Goal: Task Accomplishment & Management: Manage account settings

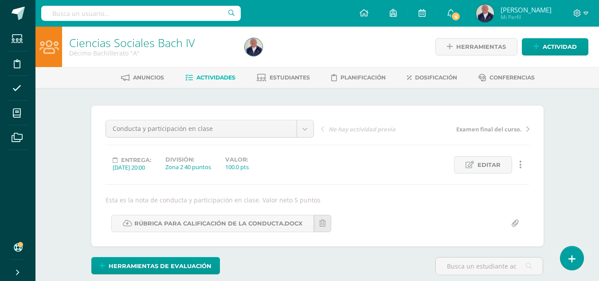
click at [208, 77] on span "Actividades" at bounding box center [215, 77] width 39 height 7
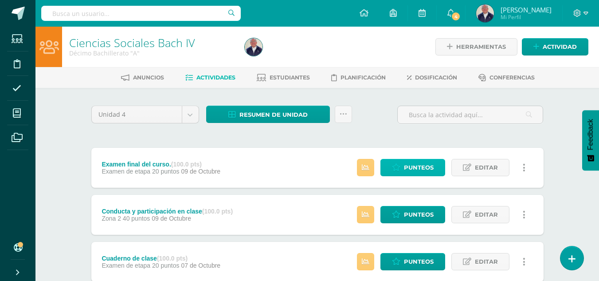
click at [409, 166] on span "Punteos" at bounding box center [419, 167] width 30 height 16
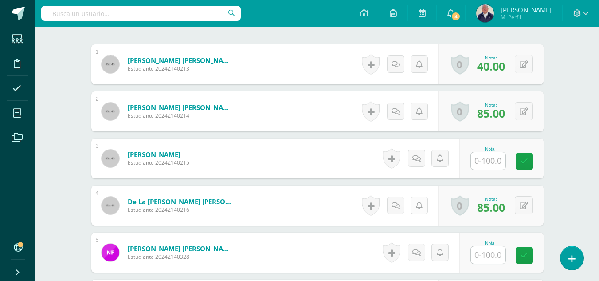
scroll to position [301, 0]
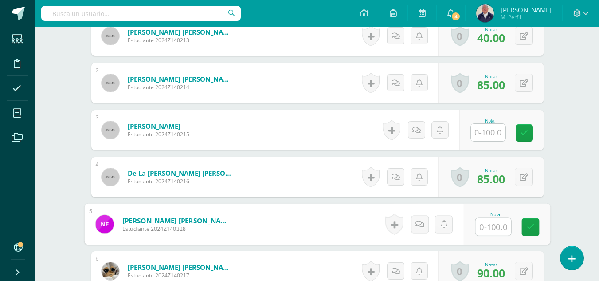
click at [488, 226] on input "text" at bounding box center [492, 227] width 35 height 18
click at [498, 225] on input "text" at bounding box center [492, 227] width 35 height 18
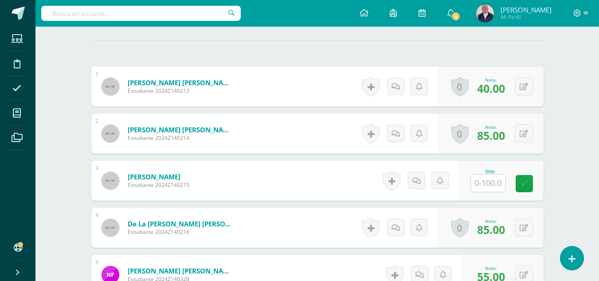
scroll to position [266, 0]
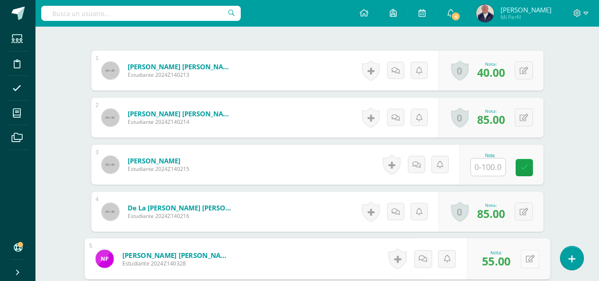
click at [524, 258] on button at bounding box center [529, 258] width 19 height 19
type input "90"
click at [505, 265] on icon at bounding box center [506, 262] width 8 height 8
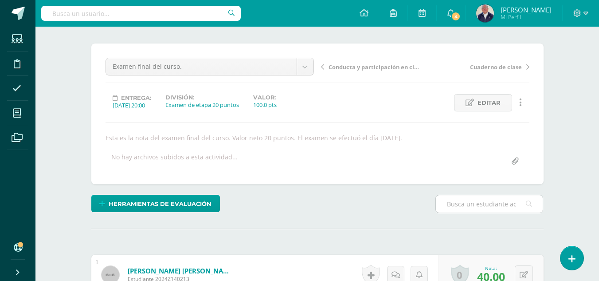
scroll to position [0, 0]
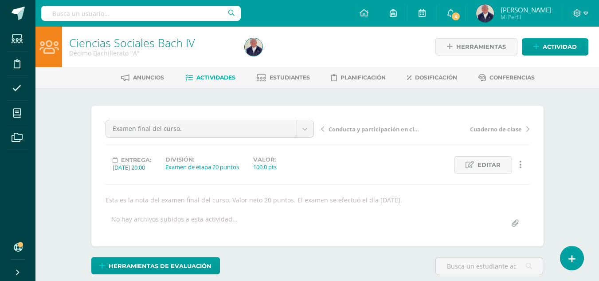
click at [211, 75] on span "Actividades" at bounding box center [215, 77] width 39 height 7
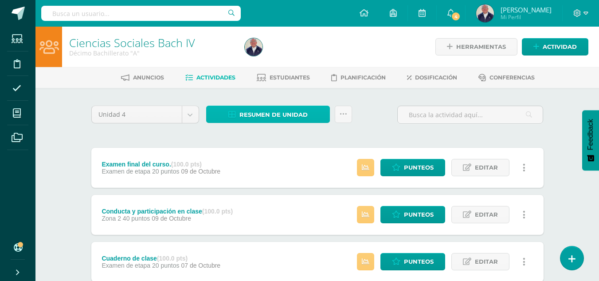
click at [254, 114] on span "Resumen de unidad" at bounding box center [273, 114] width 68 height 16
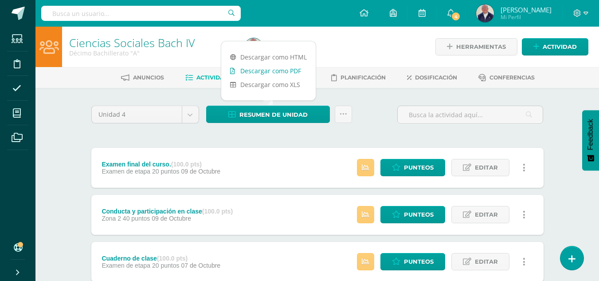
click at [249, 70] on link "Descargar como PDF" at bounding box center [268, 71] width 94 height 14
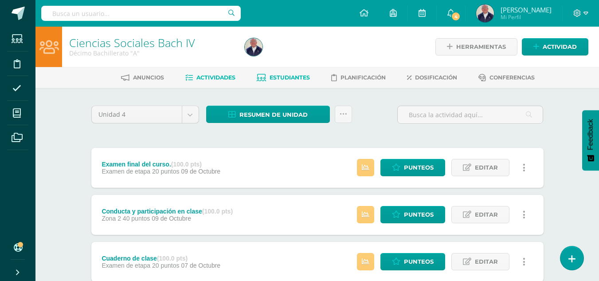
click at [286, 75] on span "Estudiantes" at bounding box center [289, 77] width 40 height 7
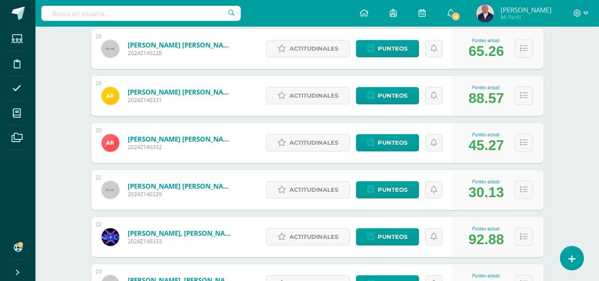
scroll to position [1034, 0]
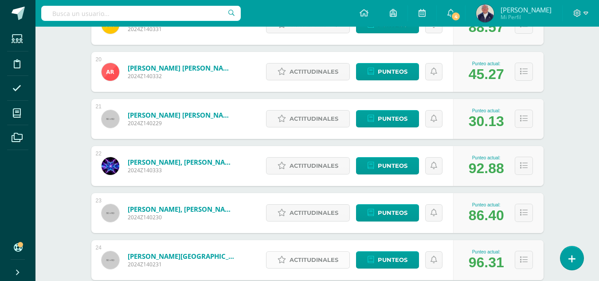
click at [325, 262] on span "Actitudinales" at bounding box center [313, 259] width 49 height 16
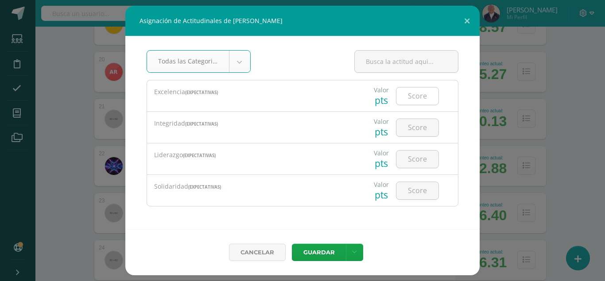
click at [426, 100] on input "number" at bounding box center [418, 95] width 42 height 17
type input "100"
click at [414, 130] on input "number" at bounding box center [418, 127] width 42 height 17
type input "100"
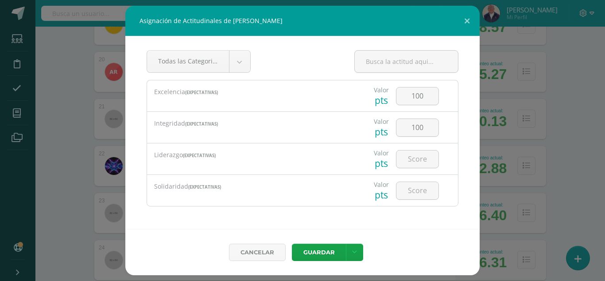
click at [314, 252] on button "Guardar" at bounding box center [319, 251] width 54 height 17
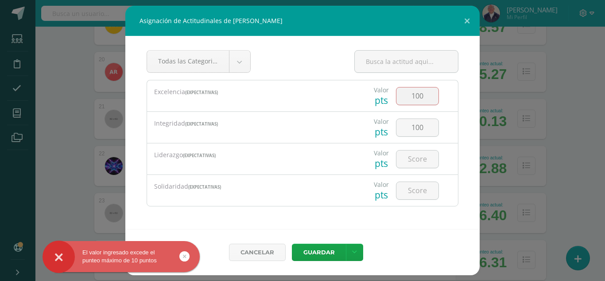
click at [430, 95] on input "100" at bounding box center [418, 95] width 42 height 17
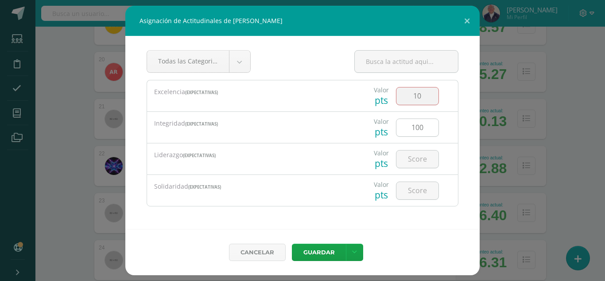
type input "10"
click at [432, 128] on input "100" at bounding box center [418, 127] width 42 height 17
drag, startPoint x: 432, startPoint y: 129, endPoint x: 402, endPoint y: 181, distance: 60.4
click at [402, 179] on div "Excelencia (Expectativas) Valor pts 10 (Expectativas) Valor pts" at bounding box center [303, 143] width 312 height 126
type input "10"
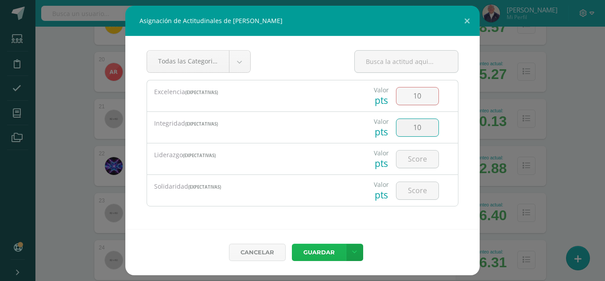
click at [319, 247] on button "Guardar" at bounding box center [319, 251] width 54 height 17
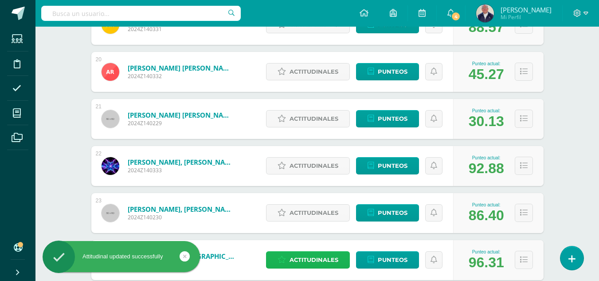
click at [312, 259] on span "Actitudinales" at bounding box center [313, 259] width 49 height 16
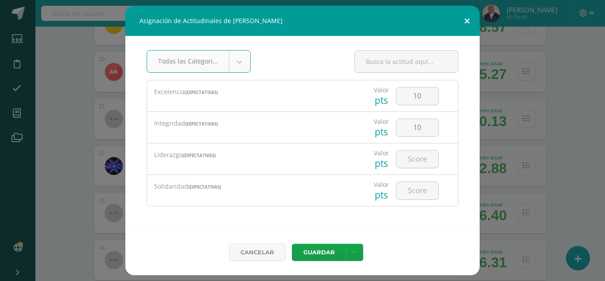
click at [467, 22] on button at bounding box center [467, 21] width 25 height 30
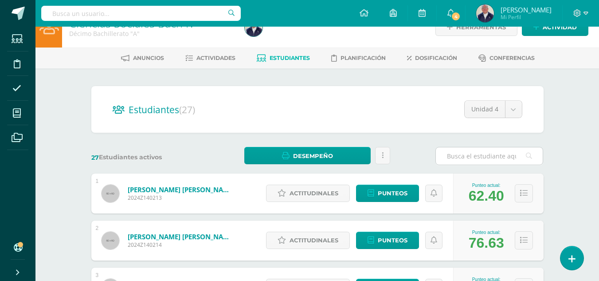
scroll to position [0, 0]
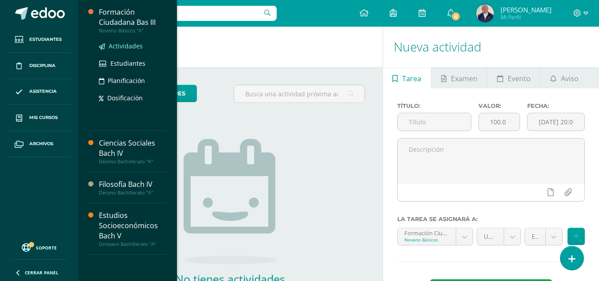
click at [122, 44] on span "Actividades" at bounding box center [126, 46] width 34 height 8
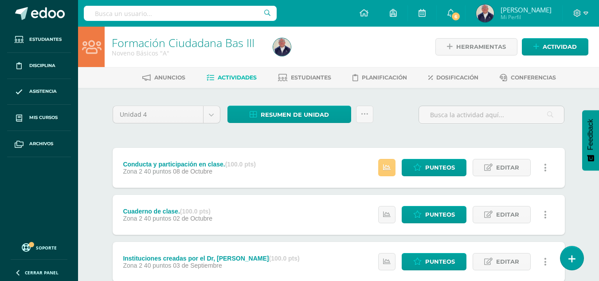
click at [229, 74] on span "Actividades" at bounding box center [237, 77] width 39 height 7
click at [433, 164] on span "Punteos" at bounding box center [440, 167] width 30 height 16
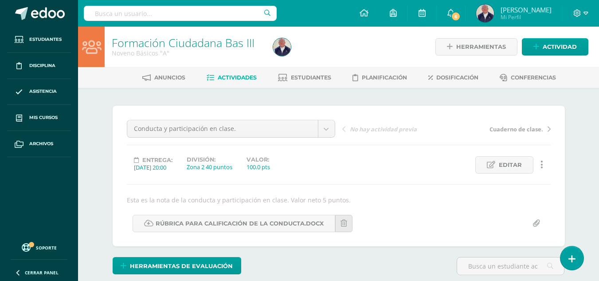
click at [227, 78] on span "Actividades" at bounding box center [237, 77] width 39 height 7
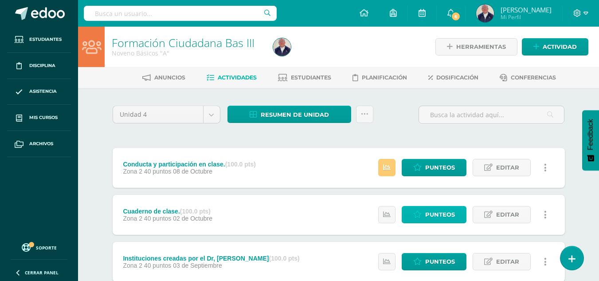
click at [447, 211] on span "Punteos" at bounding box center [440, 214] width 30 height 16
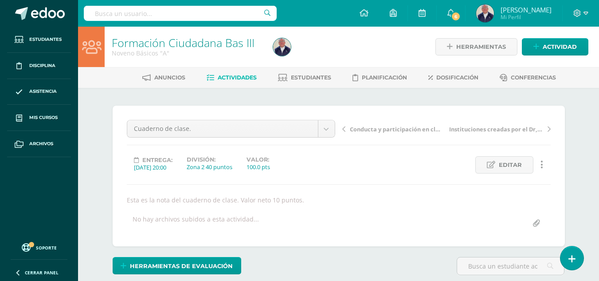
click at [233, 75] on span "Actividades" at bounding box center [237, 77] width 39 height 7
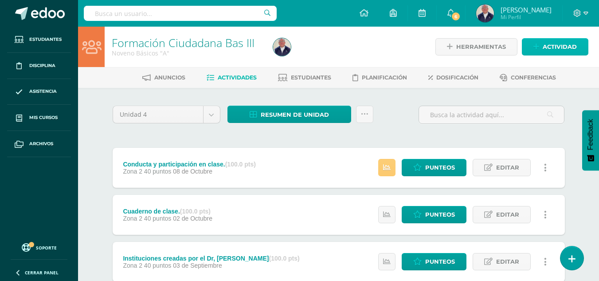
click at [564, 50] on span "Actividad" at bounding box center [560, 47] width 34 height 16
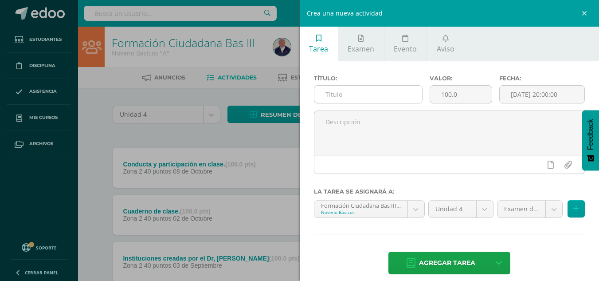
click at [351, 95] on input "text" at bounding box center [368, 94] width 108 height 17
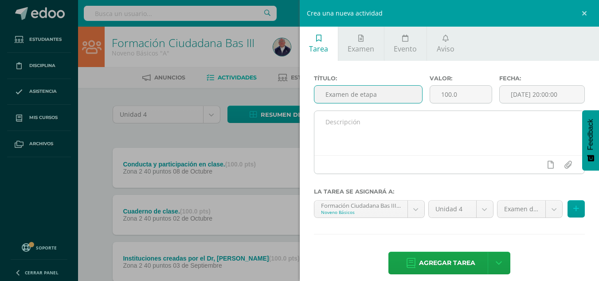
type input "Examen de etapa"
click at [359, 117] on textarea at bounding box center [449, 133] width 270 height 44
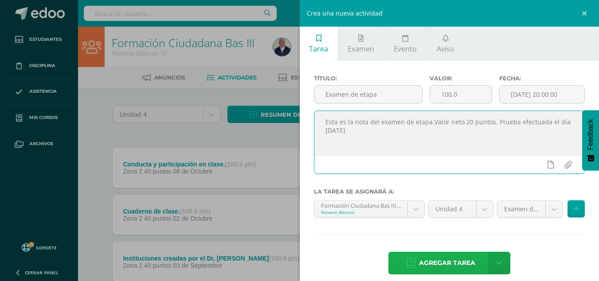
type textarea "Esta es la nota del examen de etapa.Valor neto 20 puntos. Prueba efectuada el d…"
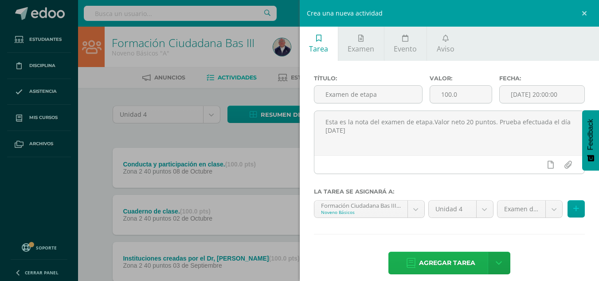
click at [458, 261] on span "Agregar tarea" at bounding box center [447, 263] width 56 height 22
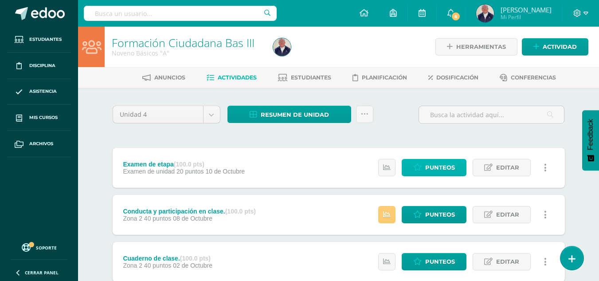
click at [434, 163] on span "Punteos" at bounding box center [440, 167] width 30 height 16
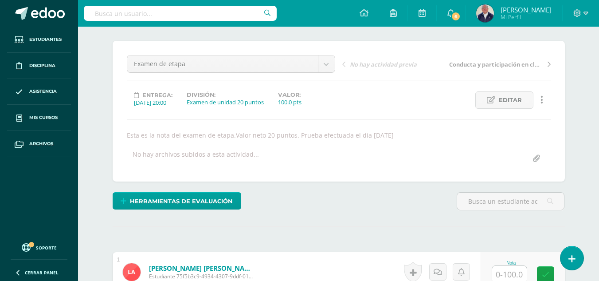
scroll to position [134, 0]
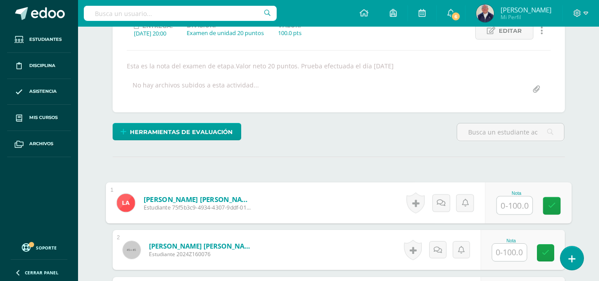
click at [504, 209] on input "text" at bounding box center [513, 205] width 35 height 18
type input "25"
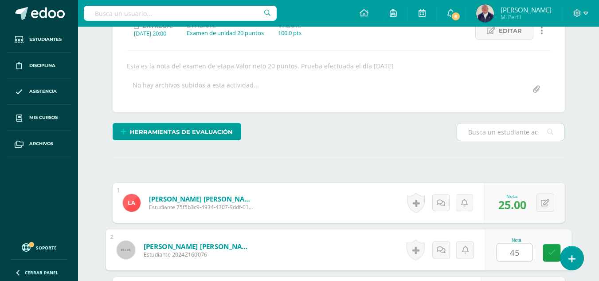
type input "45"
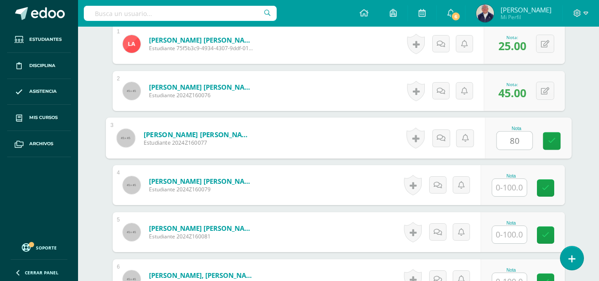
type input "80"
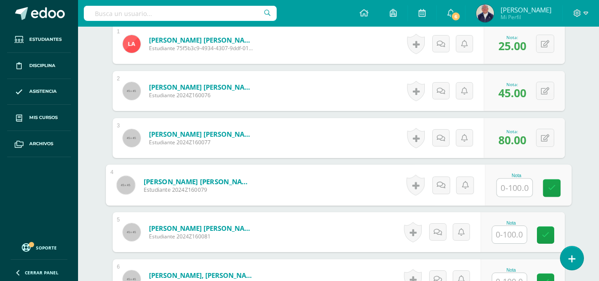
click at [513, 186] on input "text" at bounding box center [513, 188] width 35 height 18
type input "80"
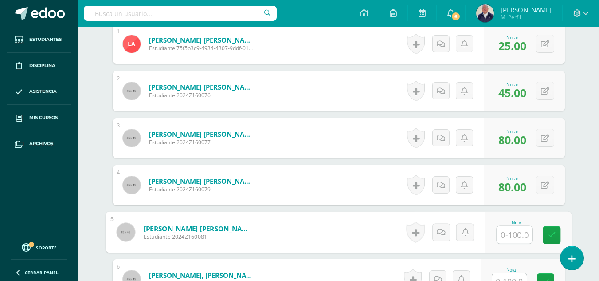
click at [508, 136] on span "80.00" at bounding box center [512, 139] width 28 height 15
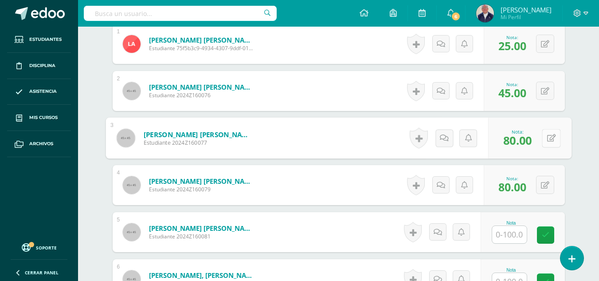
click at [543, 136] on button at bounding box center [551, 138] width 19 height 19
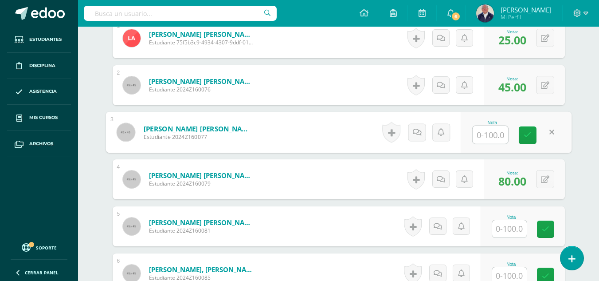
scroll to position [337, 0]
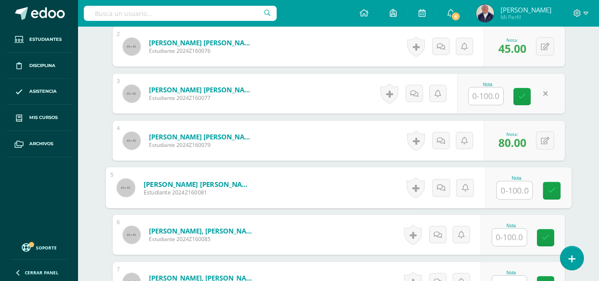
click at [513, 190] on input "text" at bounding box center [513, 190] width 35 height 18
type input "100"
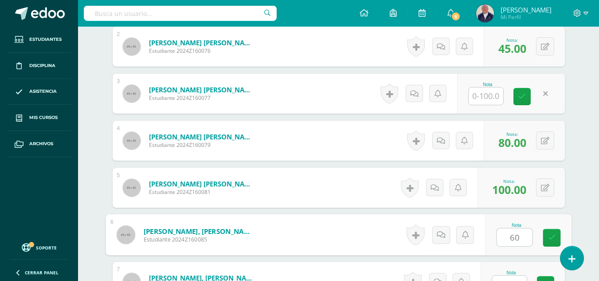
type input "60"
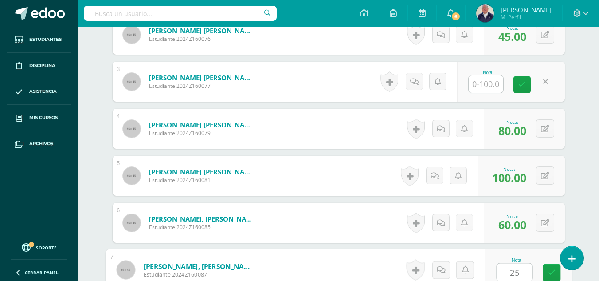
type input "25"
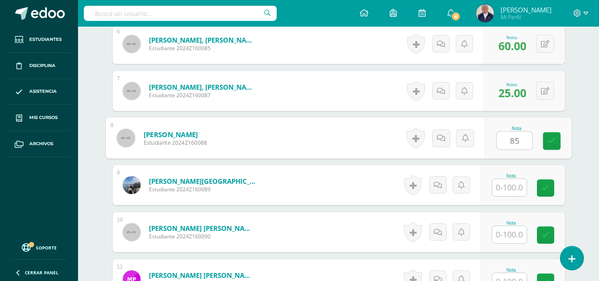
type input "85"
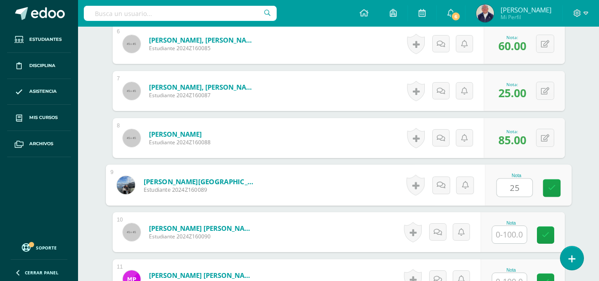
type input "25"
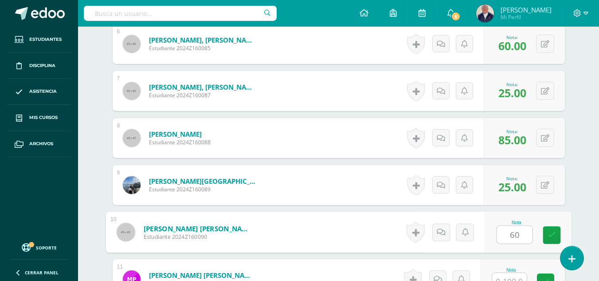
type input "60"
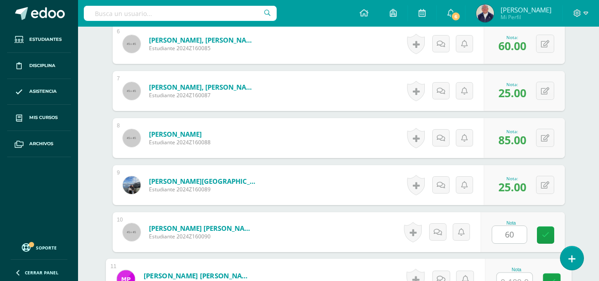
scroll to position [537, 0]
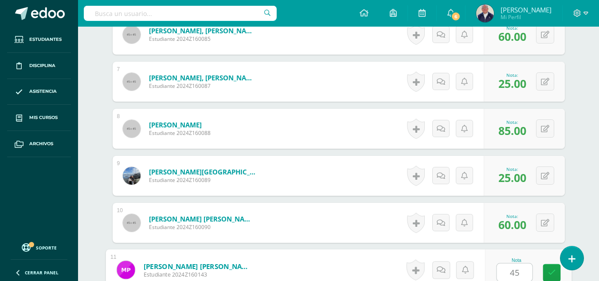
type input "45"
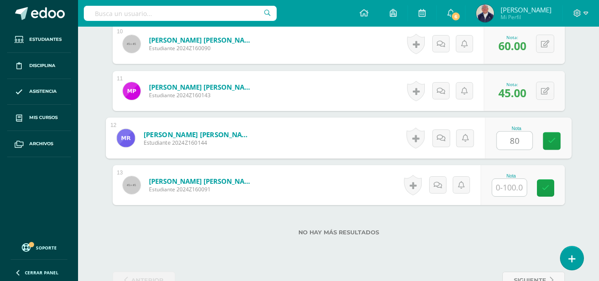
type input "80"
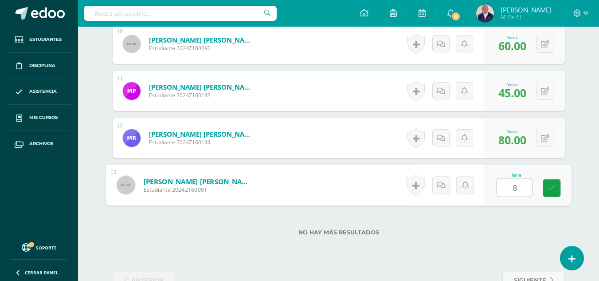
type input "80"
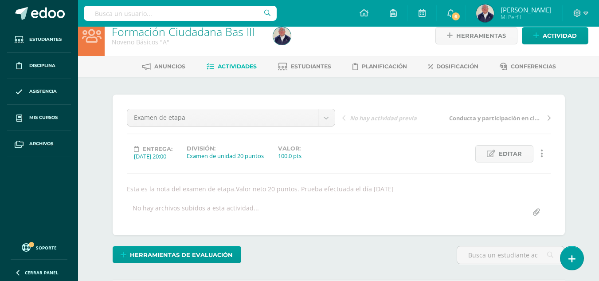
scroll to position [0, 0]
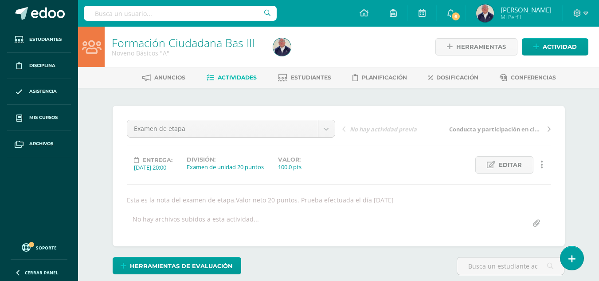
click at [230, 79] on span "Actividades" at bounding box center [237, 77] width 39 height 7
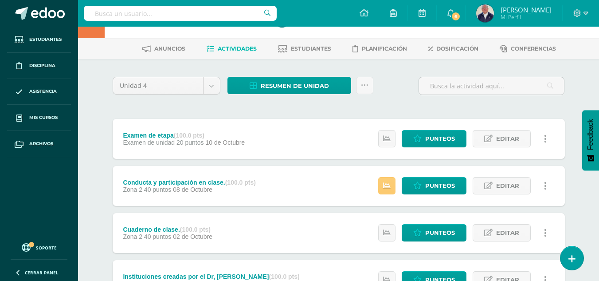
scroll to position [44, 0]
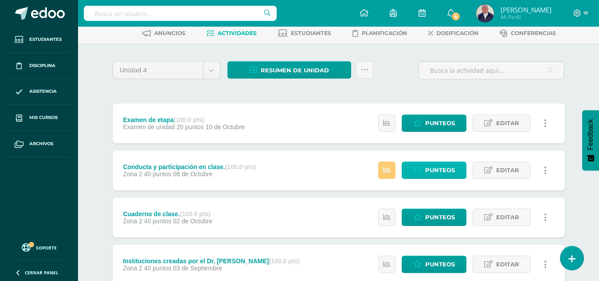
click at [425, 168] on link "Punteos" at bounding box center [434, 169] width 65 height 17
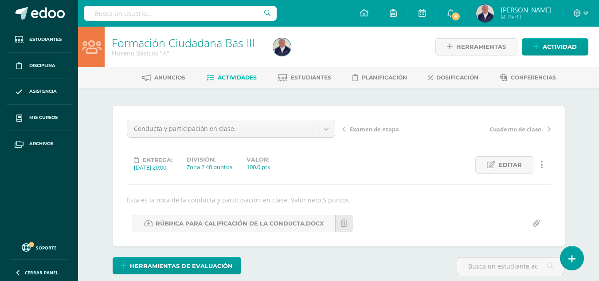
click at [232, 74] on span "Actividades" at bounding box center [237, 77] width 39 height 7
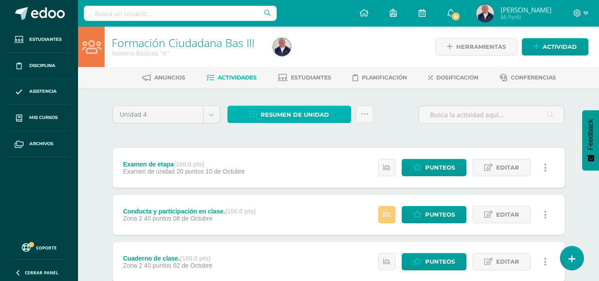
click at [281, 109] on span "Resumen de unidad" at bounding box center [295, 114] width 68 height 16
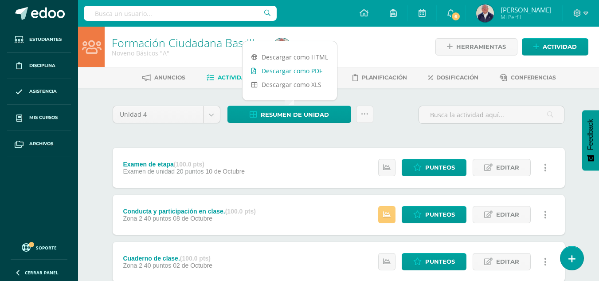
click at [283, 75] on link "Descargar como PDF" at bounding box center [289, 71] width 94 height 14
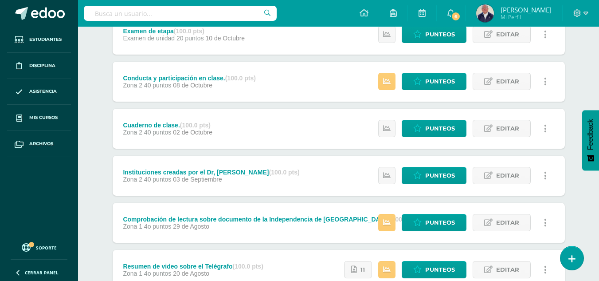
scroll to position [177, 0]
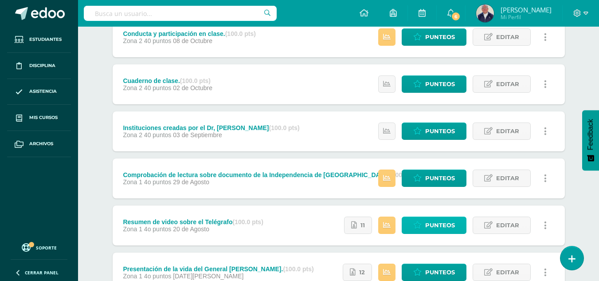
click at [424, 223] on link "Punteos" at bounding box center [434, 224] width 65 height 17
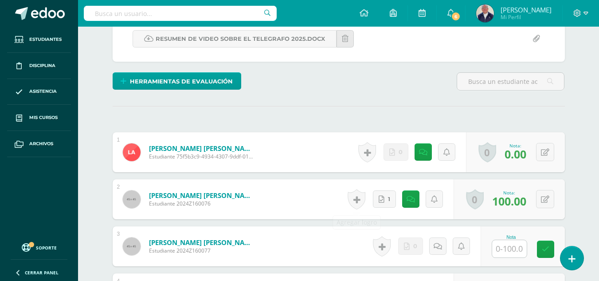
scroll to position [186, 0]
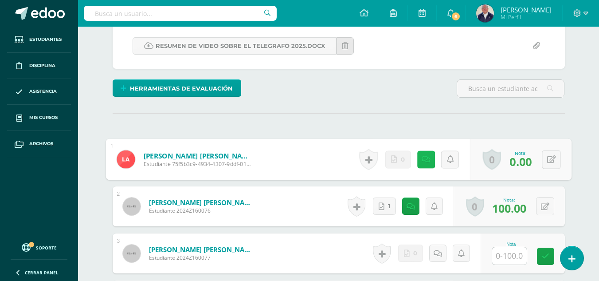
click at [419, 158] on link at bounding box center [426, 159] width 18 height 18
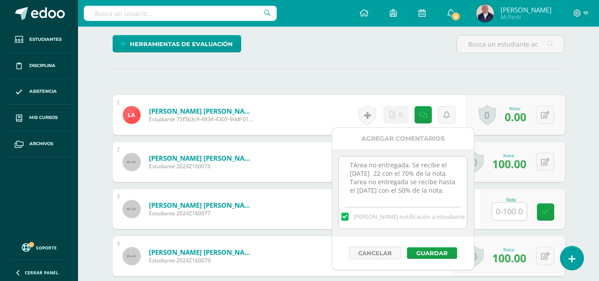
scroll to position [11, 0]
click at [452, 193] on textarea "TArea no entregada. Se recibe el [DATE] 22 con el 70% de la nota. Tarea no entr…" at bounding box center [403, 178] width 128 height 44
type textarea "TArea no entregada. Se recibe el [DATE] 22 con el 70% de la nota. Tarea no entr…"
click at [436, 253] on button "Guardar" at bounding box center [432, 253] width 50 height 12
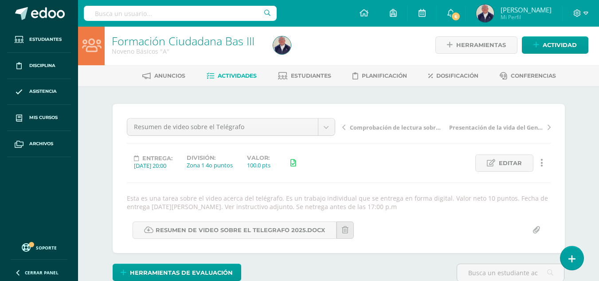
scroll to position [0, 0]
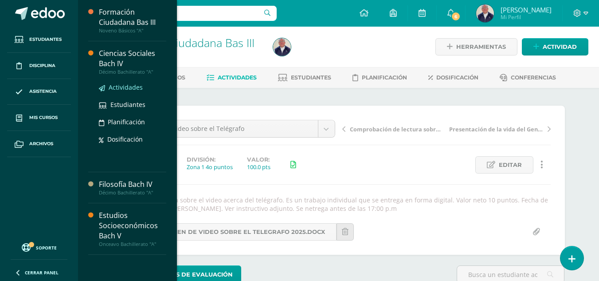
click at [120, 87] on span "Actividades" at bounding box center [126, 87] width 34 height 8
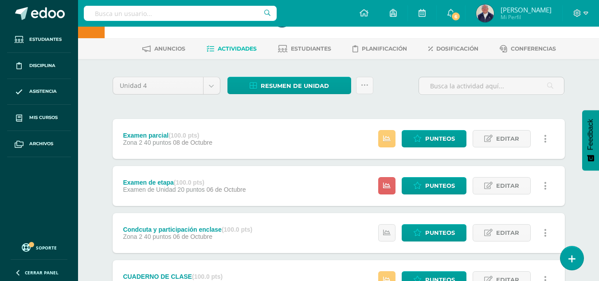
scroll to position [44, 0]
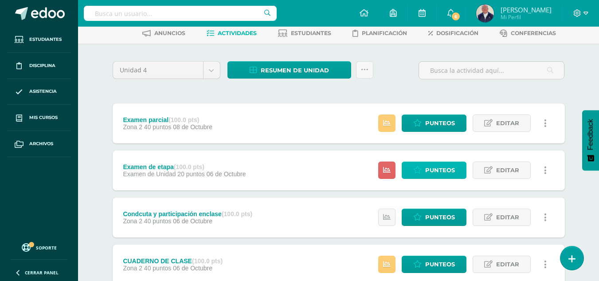
click at [430, 168] on span "Punteos" at bounding box center [440, 170] width 30 height 16
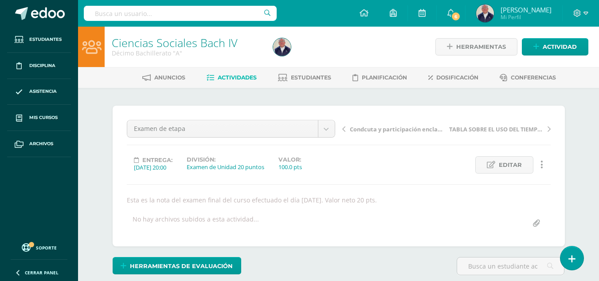
click at [237, 77] on span "Actividades" at bounding box center [237, 77] width 39 height 7
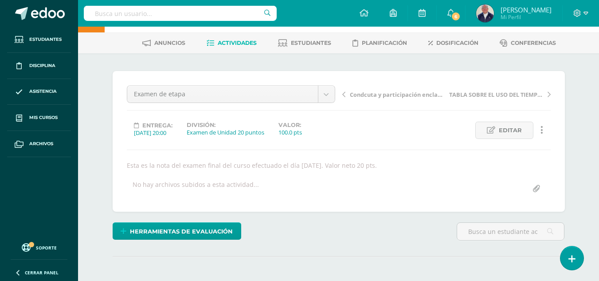
scroll to position [65, 0]
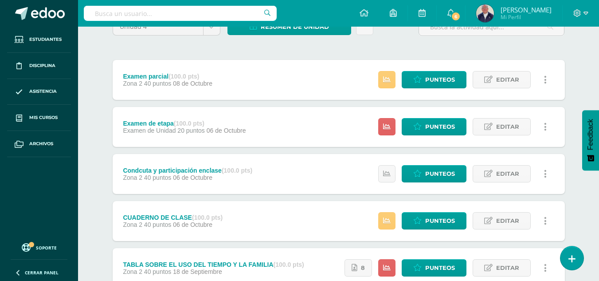
scroll to position [89, 0]
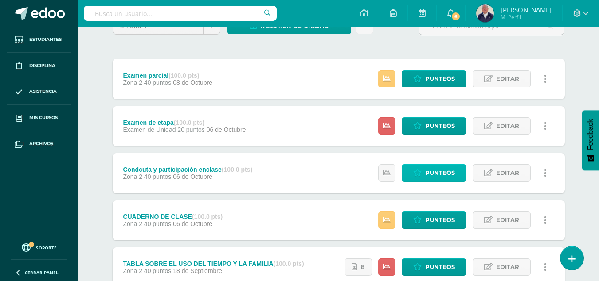
click at [443, 173] on span "Punteos" at bounding box center [440, 172] width 30 height 16
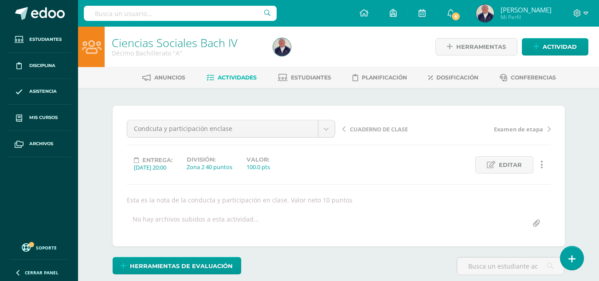
click at [239, 79] on span "Actividades" at bounding box center [237, 77] width 39 height 7
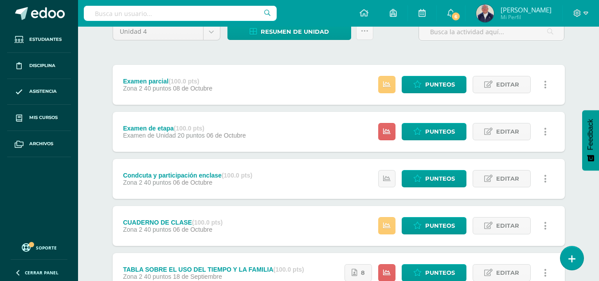
scroll to position [89, 0]
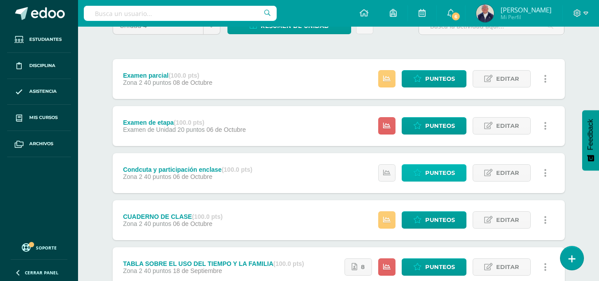
click at [440, 170] on span "Punteos" at bounding box center [440, 172] width 30 height 16
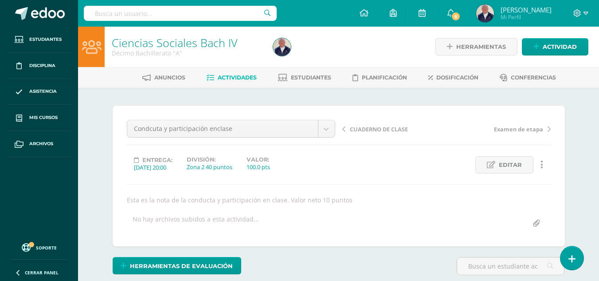
click at [243, 81] on link "Actividades" at bounding box center [232, 77] width 50 height 14
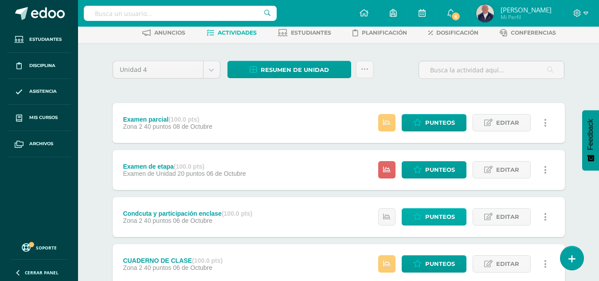
scroll to position [44, 0]
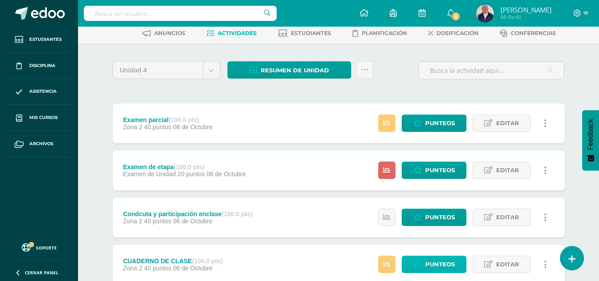
click at [443, 264] on span "Punteos" at bounding box center [440, 264] width 30 height 16
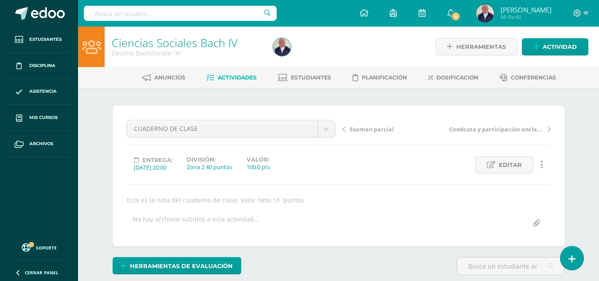
click at [225, 75] on span "Actividades" at bounding box center [237, 77] width 39 height 7
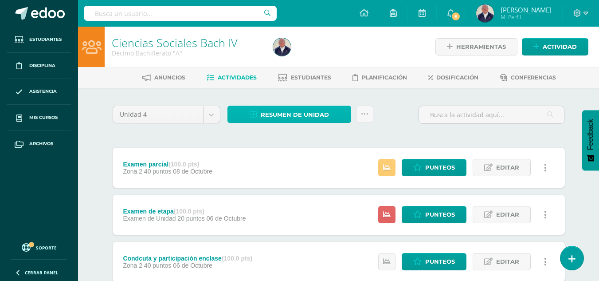
click at [296, 113] on span "Resumen de unidad" at bounding box center [295, 114] width 68 height 16
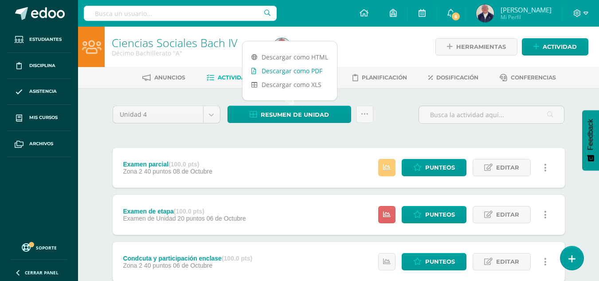
click at [292, 70] on link "Descargar como PDF" at bounding box center [289, 71] width 94 height 14
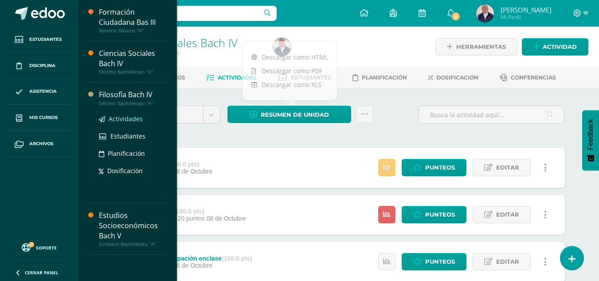
click at [121, 120] on span "Actividades" at bounding box center [126, 118] width 34 height 8
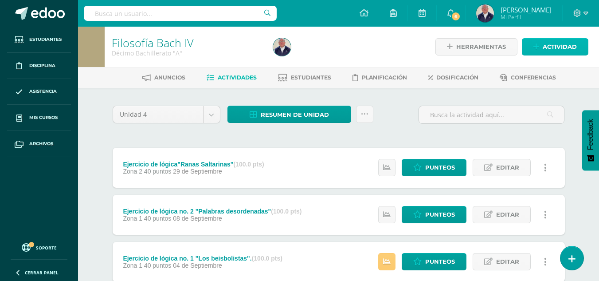
click at [551, 47] on span "Actividad" at bounding box center [560, 47] width 34 height 16
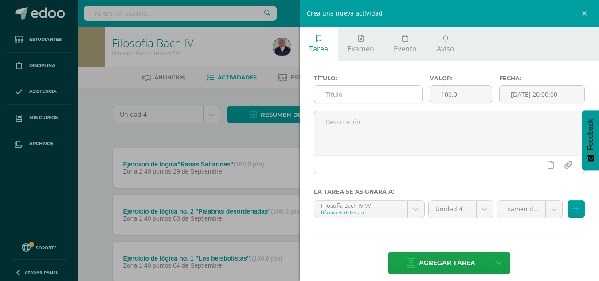
click at [351, 92] on input "text" at bounding box center [368, 94] width 108 height 17
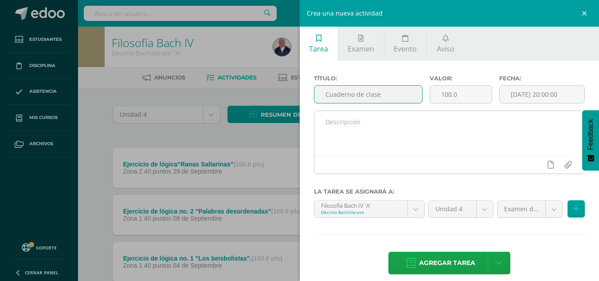
type input "Cuaderno de clase"
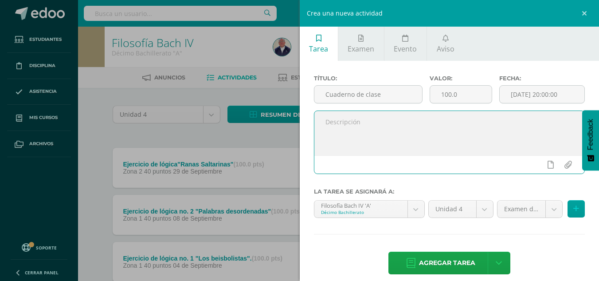
click at [363, 121] on textarea at bounding box center [449, 133] width 270 height 44
type textarea "Esta es la nota del cuaderno de clase . Valor neto 5 puntos"
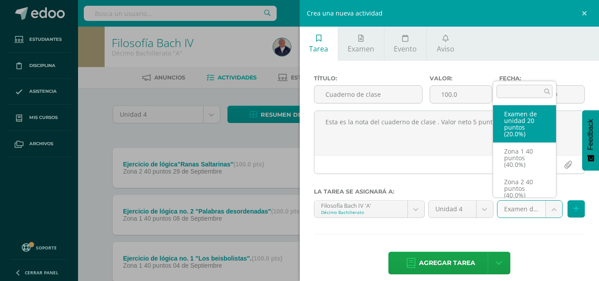
click at [547, 206] on body "Estudiantes Disciplina Asistencia Mis cursos Archivos Soporte Ayuda Reportar un…" at bounding box center [299, 240] width 599 height 481
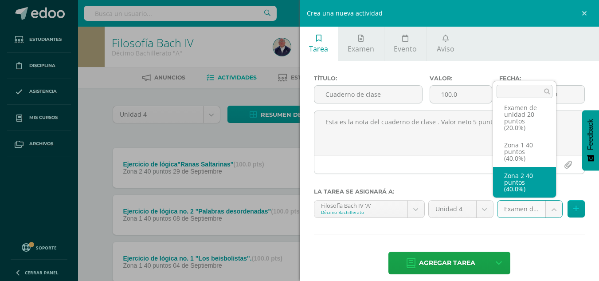
select select "29759"
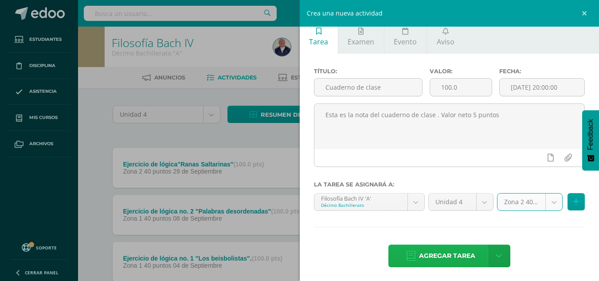
scroll to position [9, 0]
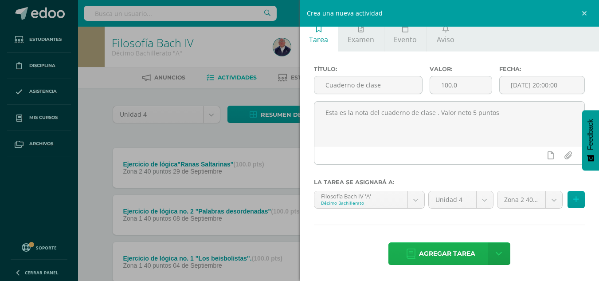
click at [445, 252] on span "Agregar tarea" at bounding box center [447, 253] width 56 height 22
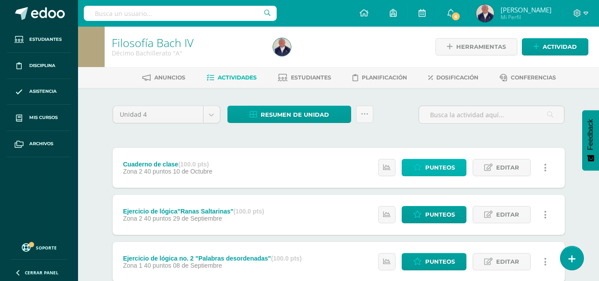
click at [431, 164] on span "Punteos" at bounding box center [440, 167] width 30 height 16
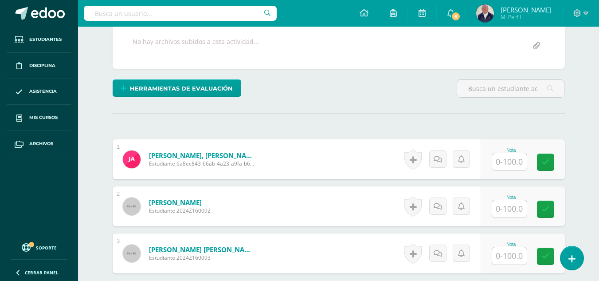
scroll to position [178, 0]
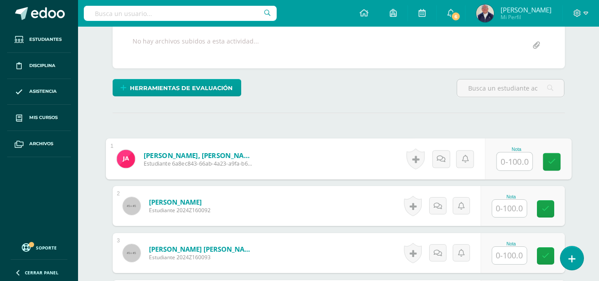
click at [504, 159] on input "text" at bounding box center [513, 161] width 35 height 18
type input "80"
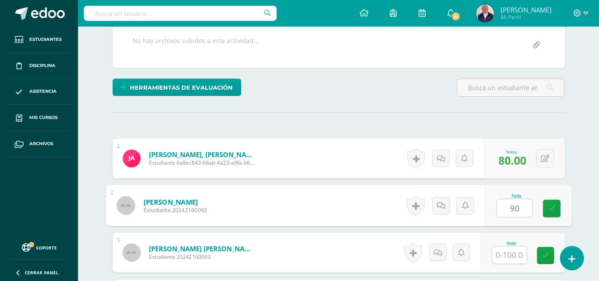
type input "90"
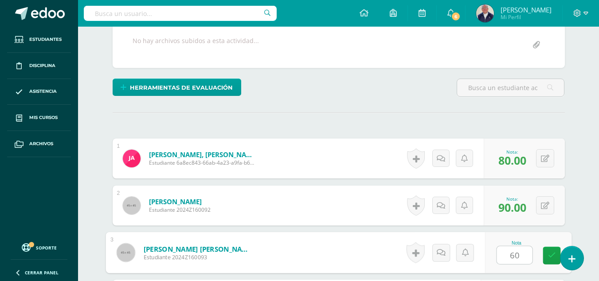
type input "60"
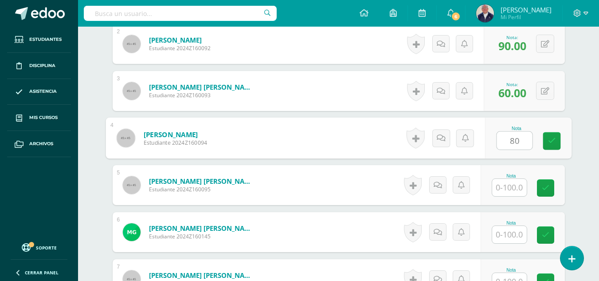
type input "80"
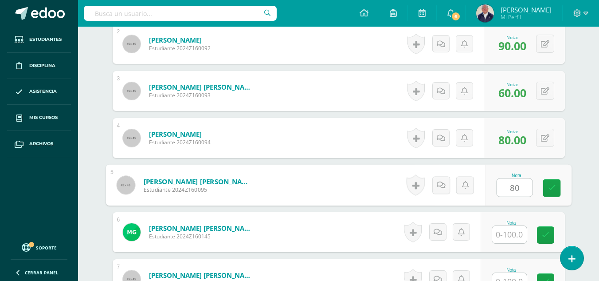
type input "80"
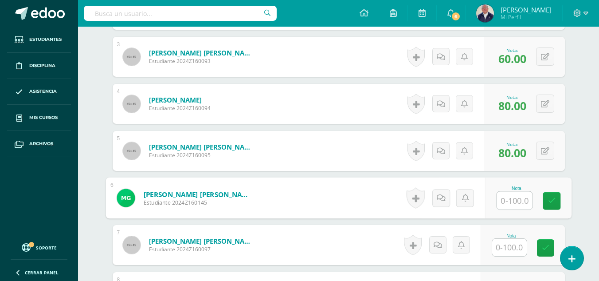
scroll to position [384, 0]
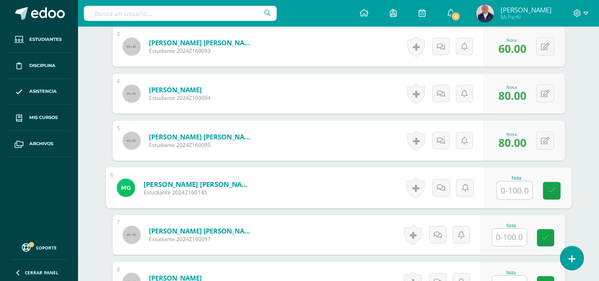
click at [512, 234] on input "text" at bounding box center [509, 236] width 35 height 17
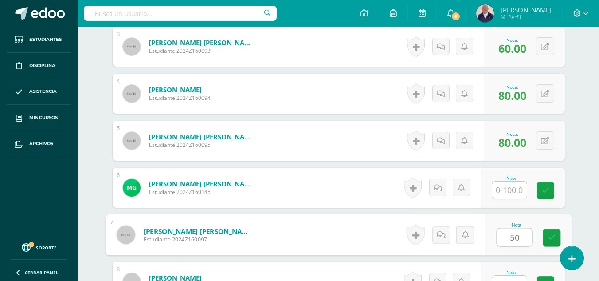
type input "50"
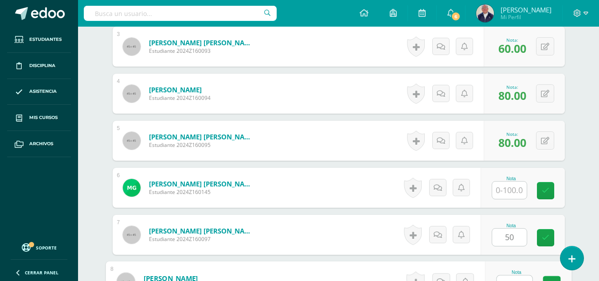
scroll to position [396, 0]
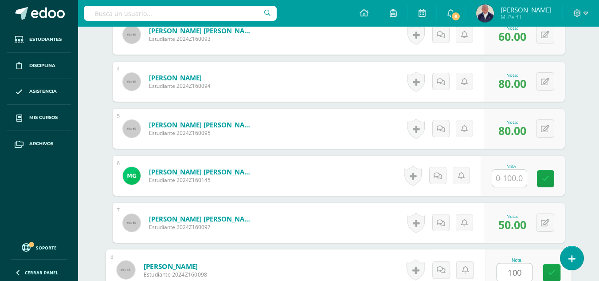
type input "100"
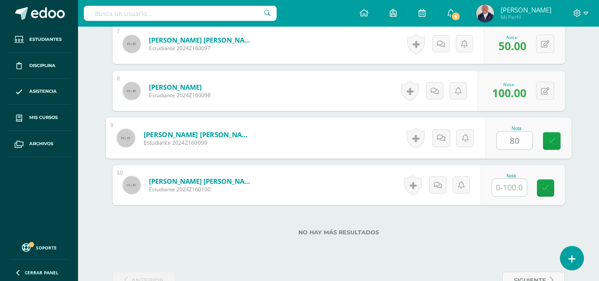
type input "80"
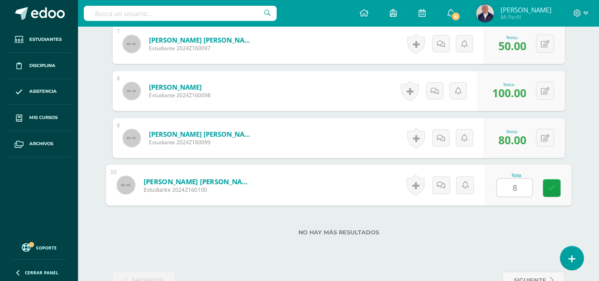
type input "80"
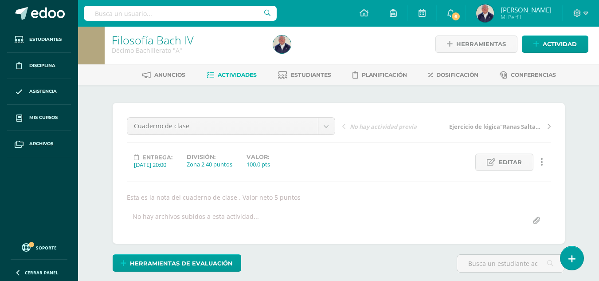
scroll to position [0, 0]
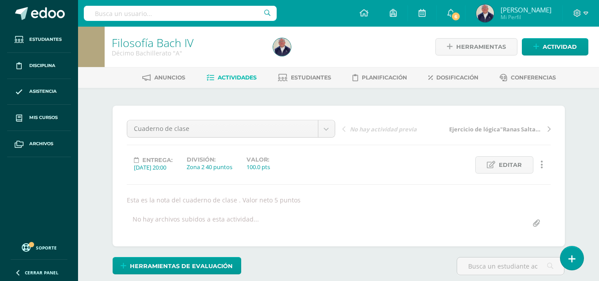
click at [232, 77] on span "Actividades" at bounding box center [237, 77] width 39 height 7
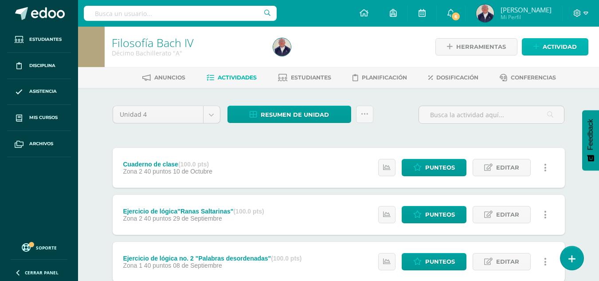
click at [553, 50] on span "Actividad" at bounding box center [560, 47] width 34 height 16
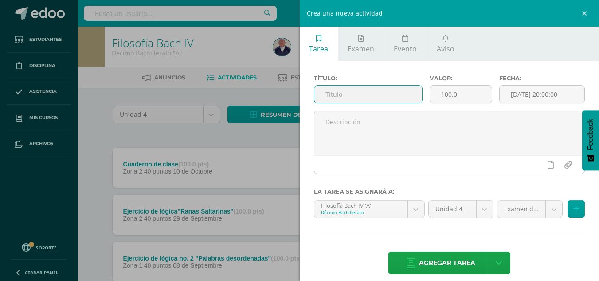
click at [344, 97] on input "text" at bounding box center [368, 94] width 108 height 17
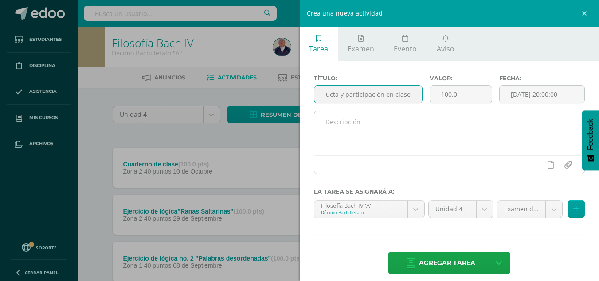
type input "Conducta y participación en clase."
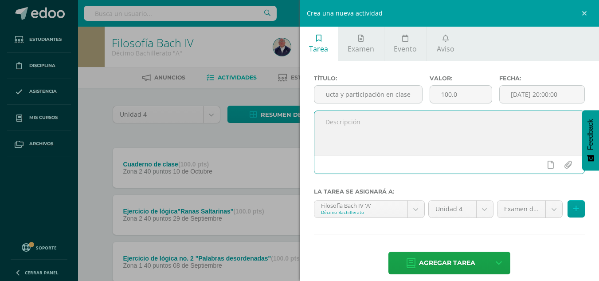
click at [380, 127] on textarea at bounding box center [449, 133] width 270 height 44
type textarea "Esta es la nota de la conducta y participación en clase."
click at [564, 164] on input "file" at bounding box center [567, 164] width 17 height 17
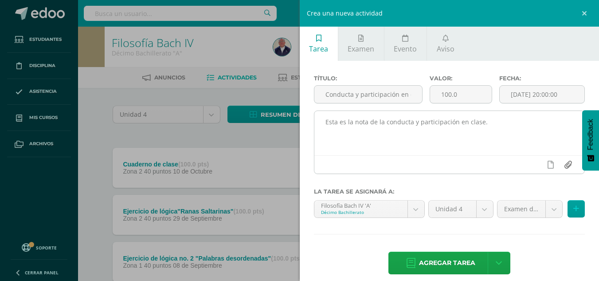
type input "C:\fakepath\RÚBRICA PARA CALIFICACIÓN DE LA CONDUCTA.docx"
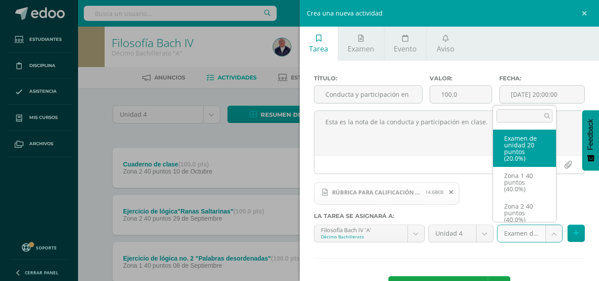
click at [550, 238] on body "Estudiantes Disciplina Asistencia Mis cursos Archivos Soporte Ayuda Reportar un…" at bounding box center [299, 264] width 599 height 528
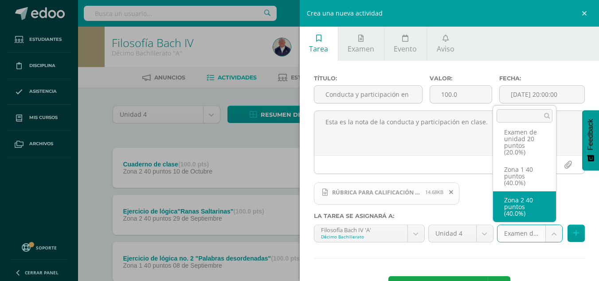
select select "29759"
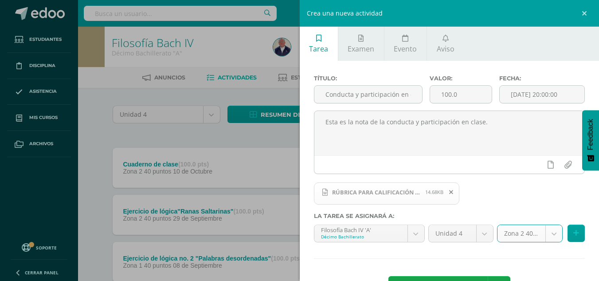
scroll to position [34, 0]
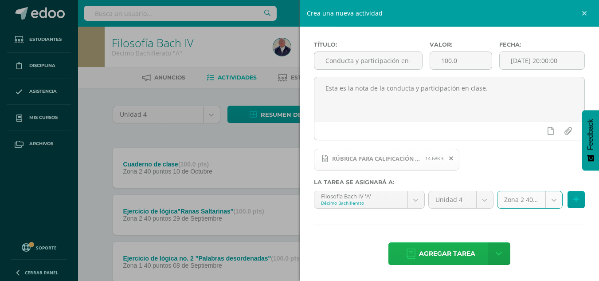
click at [449, 254] on span "Agregar tarea" at bounding box center [447, 253] width 56 height 22
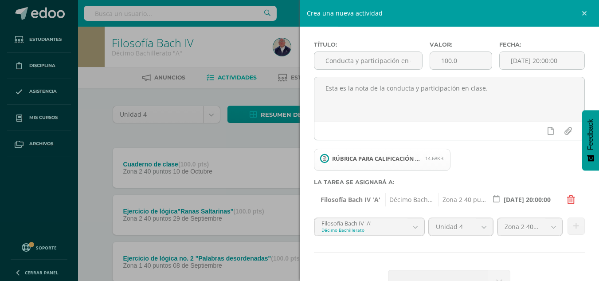
scroll to position [61, 0]
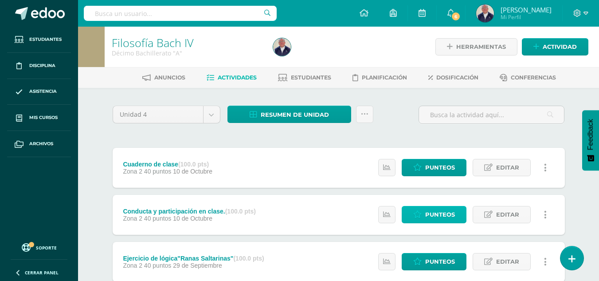
click at [437, 212] on span "Punteos" at bounding box center [440, 214] width 30 height 16
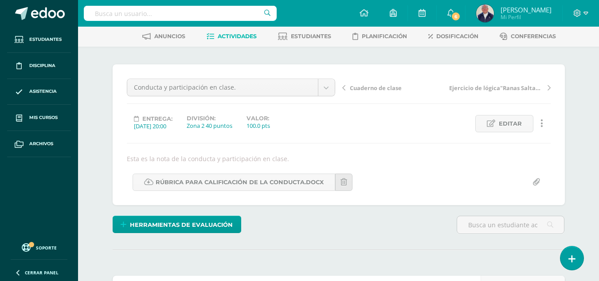
scroll to position [133, 0]
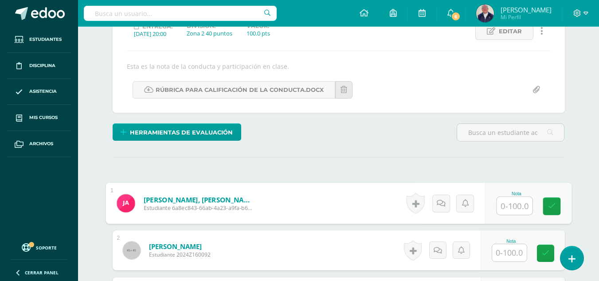
click at [515, 209] on input "text" at bounding box center [513, 206] width 35 height 18
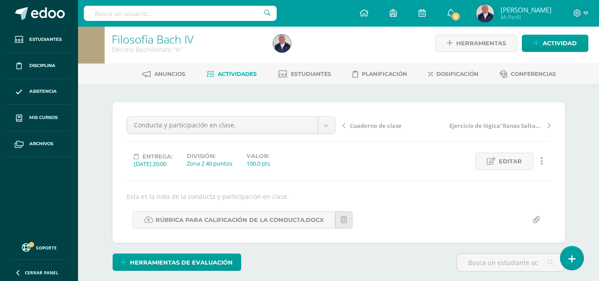
scroll to position [0, 0]
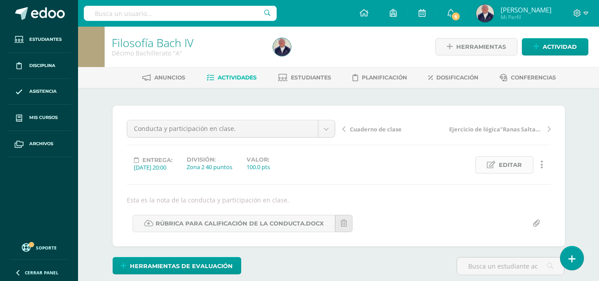
click at [502, 162] on span "Editar" at bounding box center [510, 164] width 23 height 16
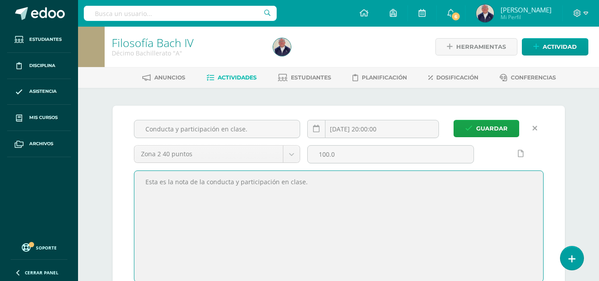
click at [340, 185] on textarea "Esta es la nota de la conducta y participación en clase." at bounding box center [338, 226] width 409 height 111
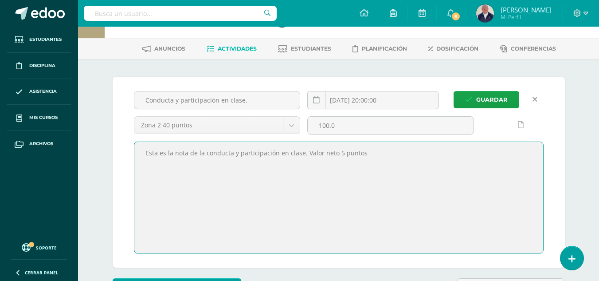
scroll to position [44, 0]
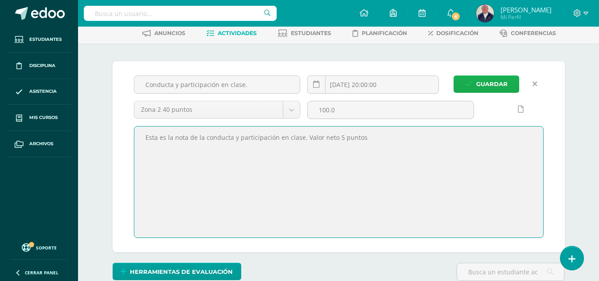
type textarea "Esta es la nota de la conducta y participación en clase. Valor neto 5 puntos"
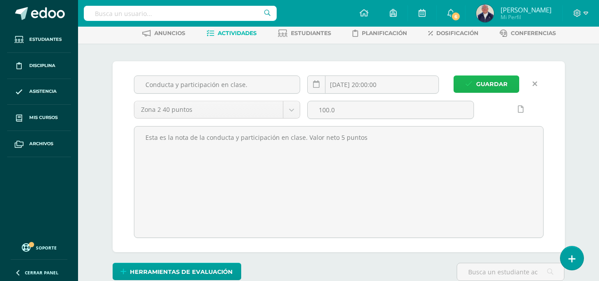
click at [491, 80] on span "Guardar" at bounding box center [491, 84] width 31 height 16
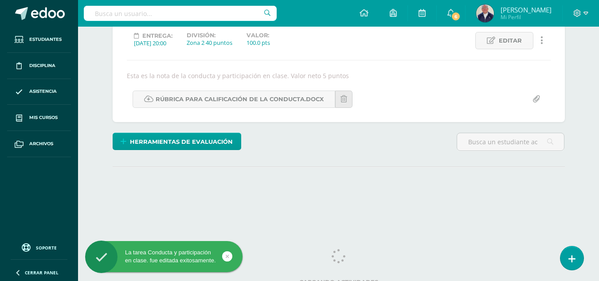
scroll to position [132, 0]
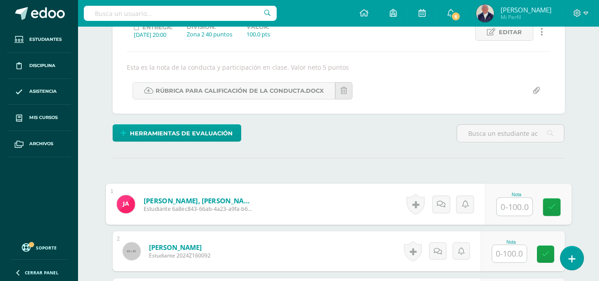
click at [515, 210] on input "text" at bounding box center [513, 207] width 35 height 18
type input "90"
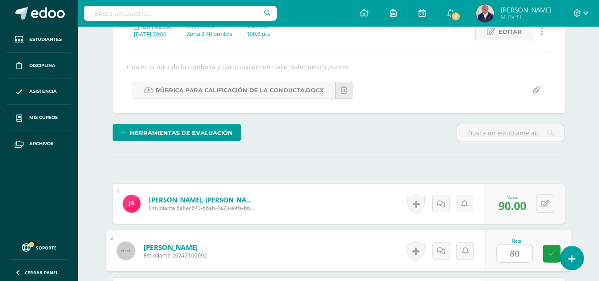
type input "80"
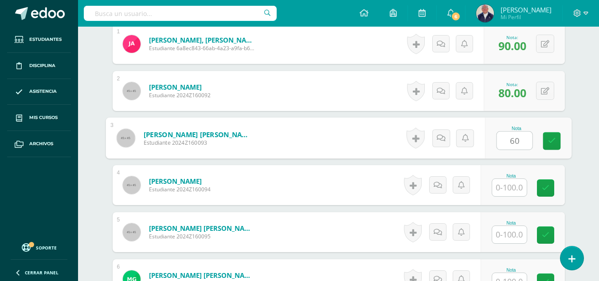
type input "60"
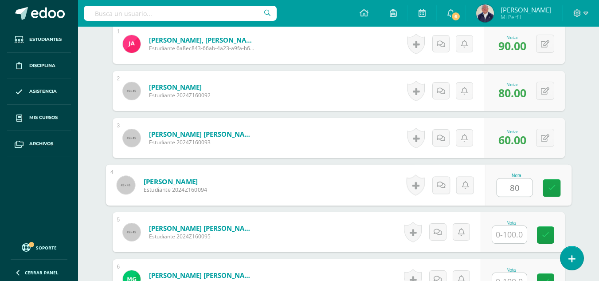
type input "80"
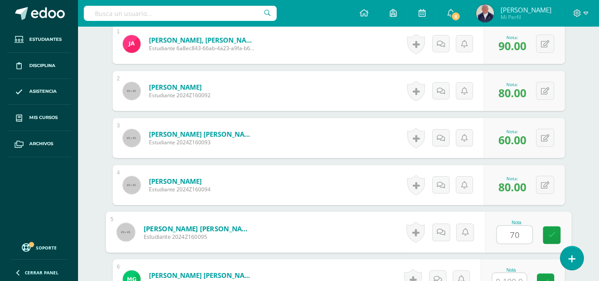
type input "70"
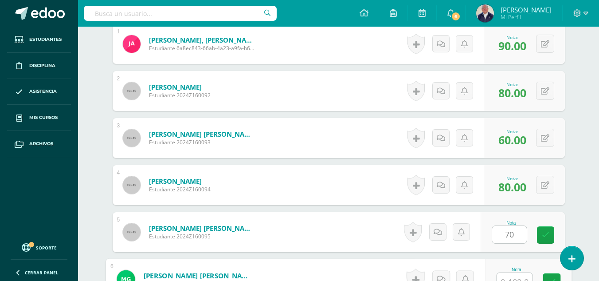
scroll to position [302, 0]
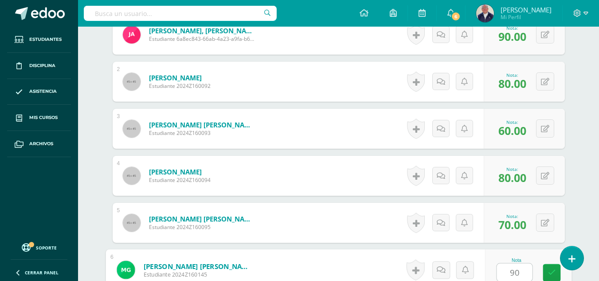
type input "90"
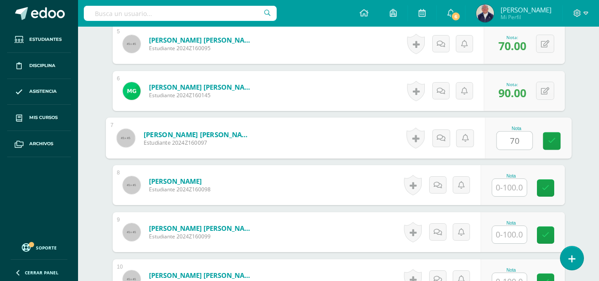
type input "70"
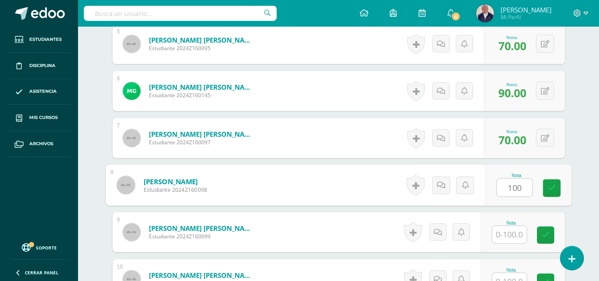
type input "100"
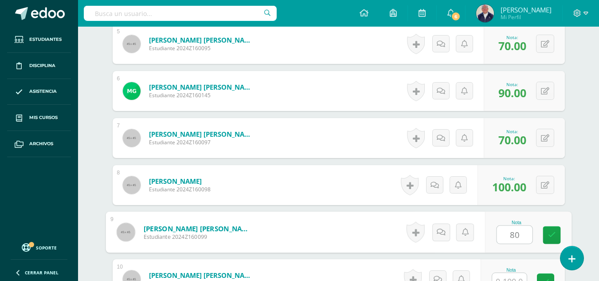
type input "80"
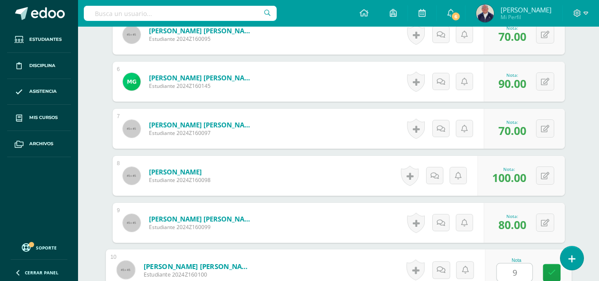
type input "90"
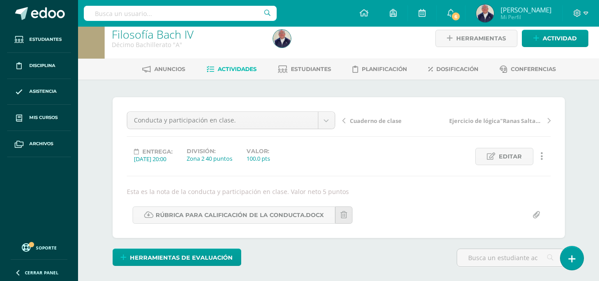
scroll to position [0, 0]
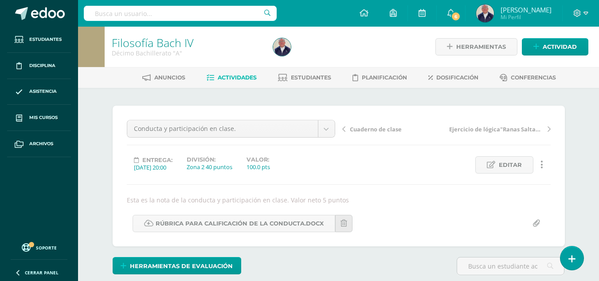
click at [228, 79] on span "Actividades" at bounding box center [237, 77] width 39 height 7
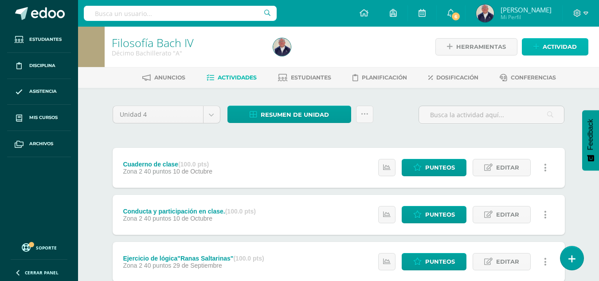
click at [559, 45] on span "Actividad" at bounding box center [560, 47] width 34 height 16
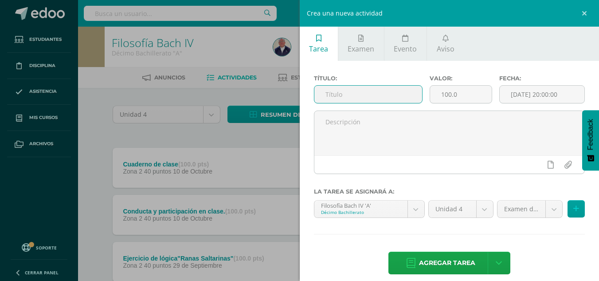
click at [340, 93] on input "text" at bounding box center [368, 94] width 108 height 17
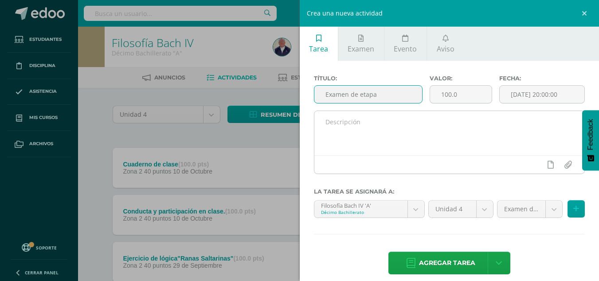
type input "Examen de etapa"
click at [378, 132] on textarea at bounding box center [449, 133] width 270 height 44
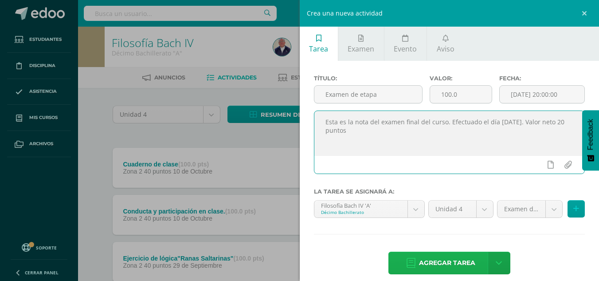
type textarea "Esta es la nota del examen final del curso. Efectuado el día [DATE]. Valor neto…"
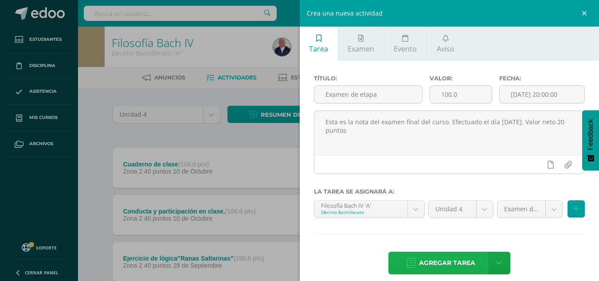
click at [442, 262] on span "Agregar tarea" at bounding box center [447, 263] width 56 height 22
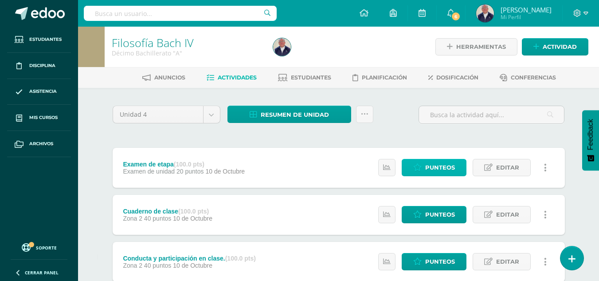
click at [424, 168] on link "Punteos" at bounding box center [434, 167] width 65 height 17
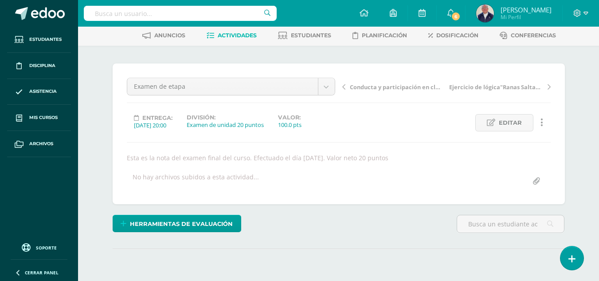
scroll to position [89, 0]
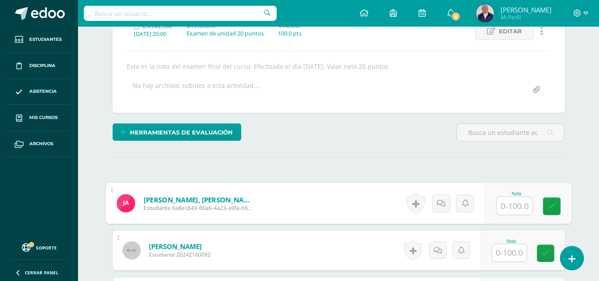
click at [504, 202] on input "text" at bounding box center [513, 206] width 35 height 18
type input "60"
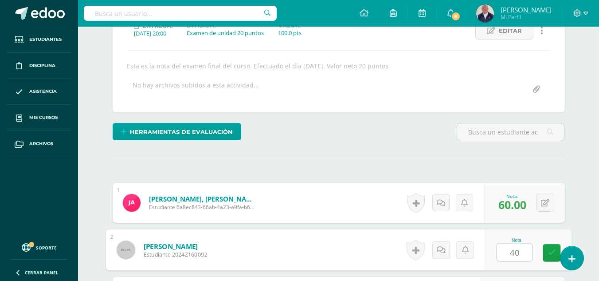
type input "40"
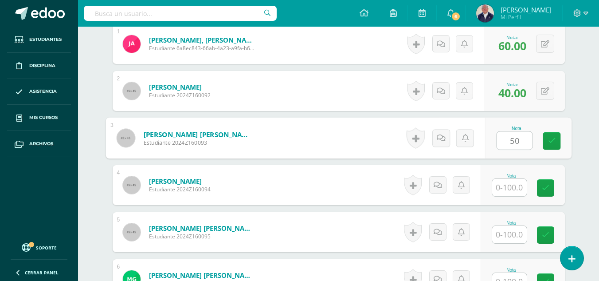
type input "50"
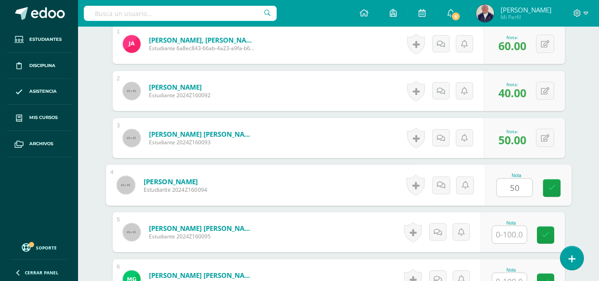
type input "50"
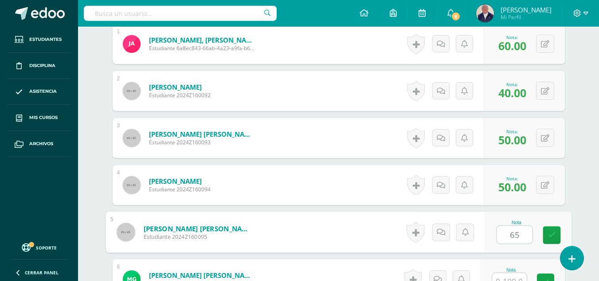
type input "65"
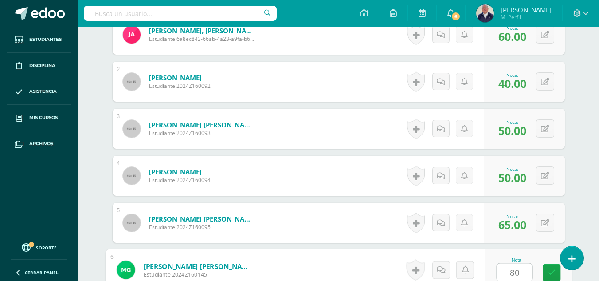
type input "80"
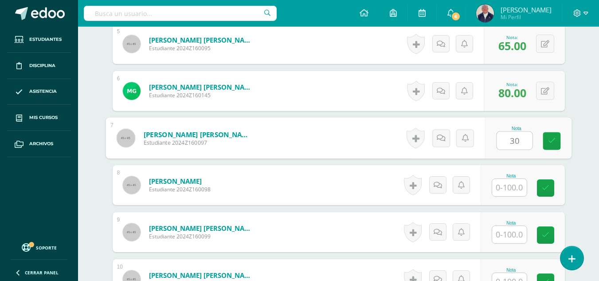
type input "30"
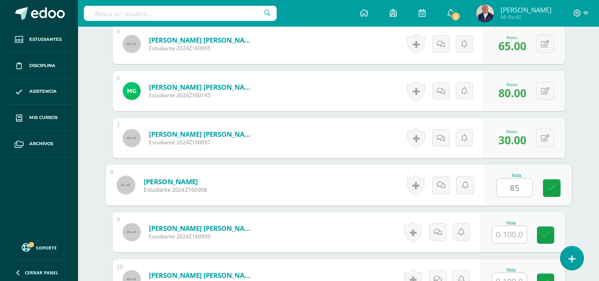
type input "85"
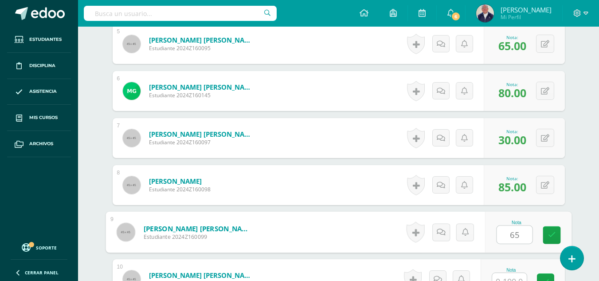
type input "65"
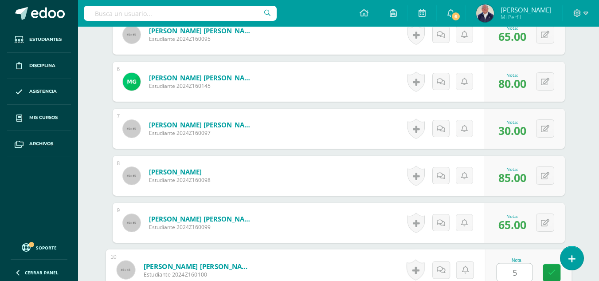
type input "55"
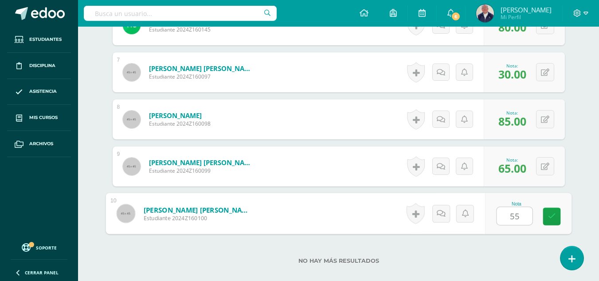
scroll to position [578, 0]
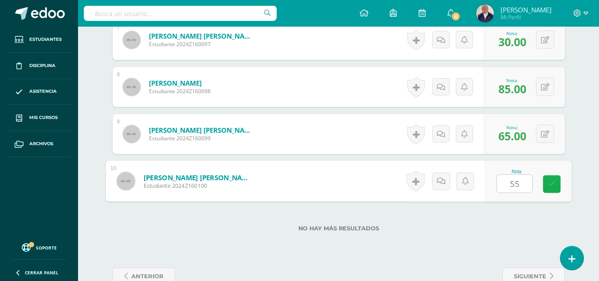
click at [551, 184] on icon at bounding box center [551, 184] width 8 height 8
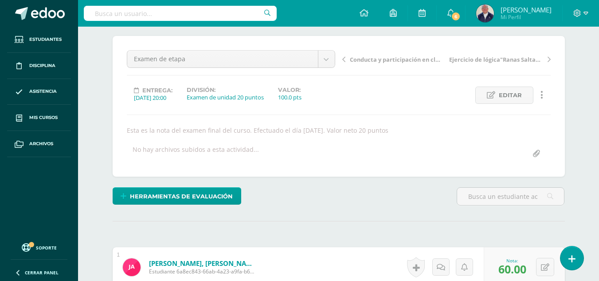
scroll to position [0, 0]
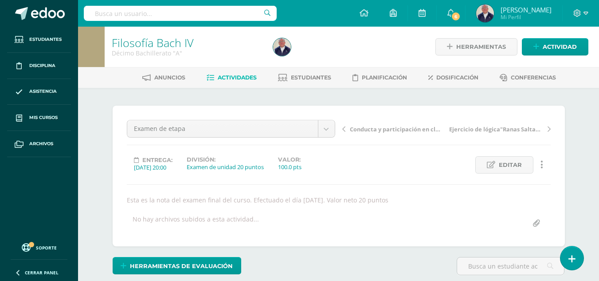
click at [231, 76] on span "Actividades" at bounding box center [237, 77] width 39 height 7
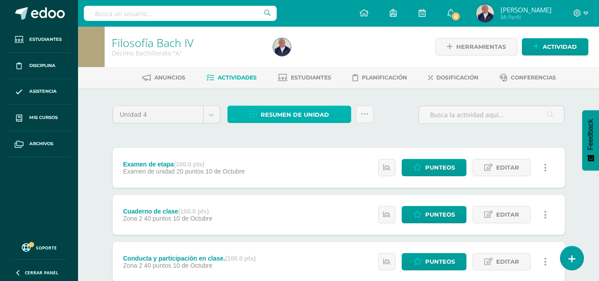
click at [286, 116] on span "Resumen de unidad" at bounding box center [295, 114] width 68 height 16
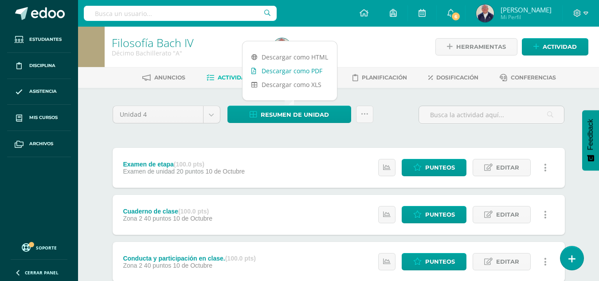
click at [277, 70] on link "Descargar como PDF" at bounding box center [289, 71] width 94 height 14
